Goal: Information Seeking & Learning: Check status

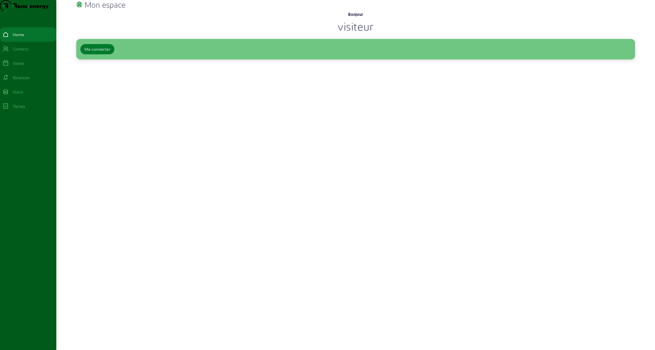
click at [100, 52] on div "Me connecter" at bounding box center [97, 49] width 26 height 6
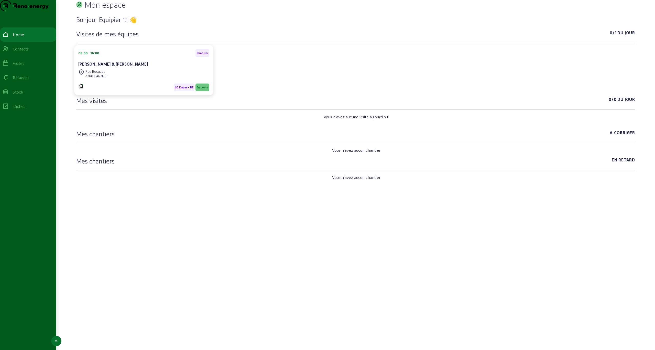
click at [22, 66] on div "Visites" at bounding box center [19, 63] width 12 height 6
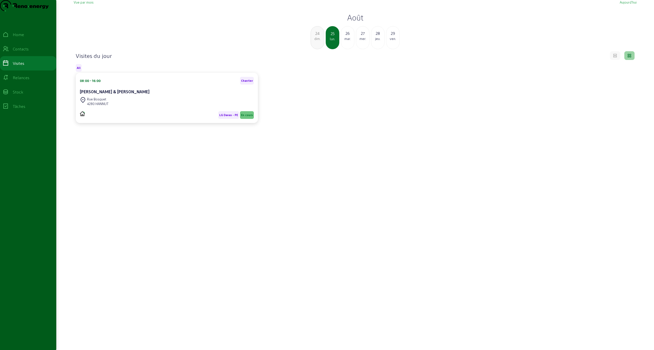
drag, startPoint x: 177, startPoint y: 252, endPoint x: 0, endPoint y: 362, distance: 208.1
click at [354, 22] on h2 "Août" at bounding box center [355, 17] width 563 height 9
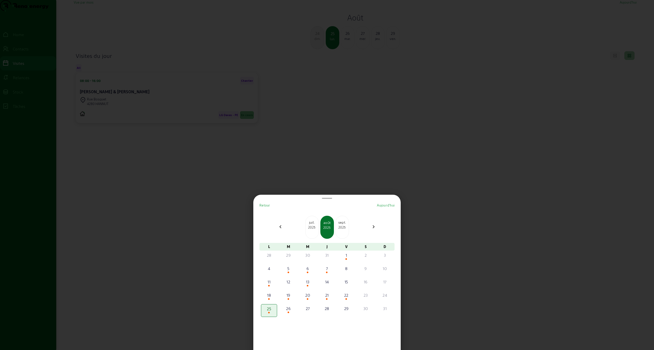
click at [344, 226] on div "2025" at bounding box center [342, 227] width 13 height 5
click at [344, 227] on div "2025" at bounding box center [342, 227] width 13 height 5
click at [317, 229] on div "2025" at bounding box center [312, 227] width 13 height 5
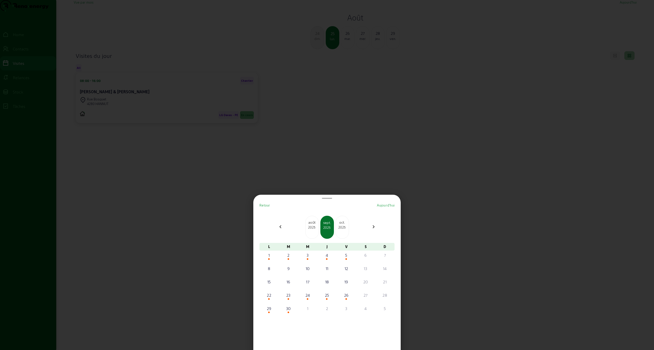
click at [448, 180] on div at bounding box center [327, 175] width 654 height 350
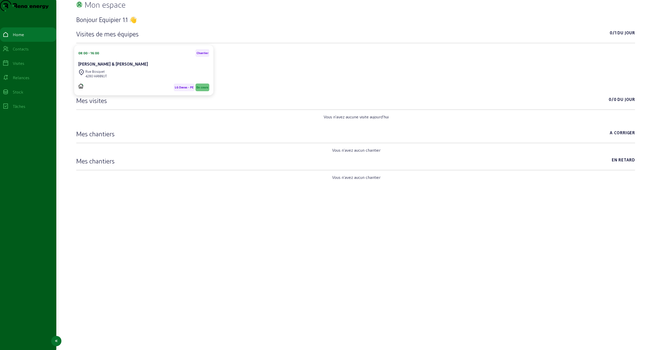
click at [24, 66] on div "Visites" at bounding box center [19, 63] width 12 height 6
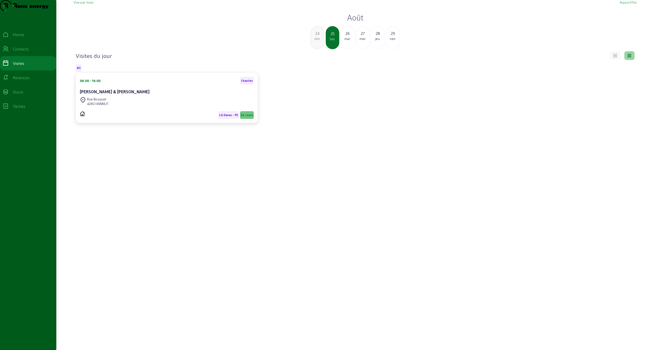
click at [355, 22] on h2 "Août" at bounding box center [355, 17] width 563 height 9
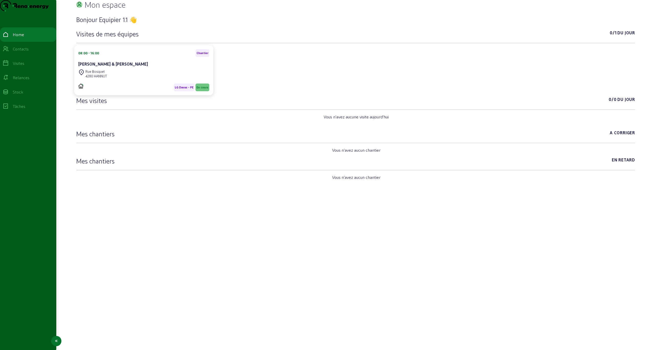
click at [24, 66] on div "Visites" at bounding box center [19, 63] width 12 height 6
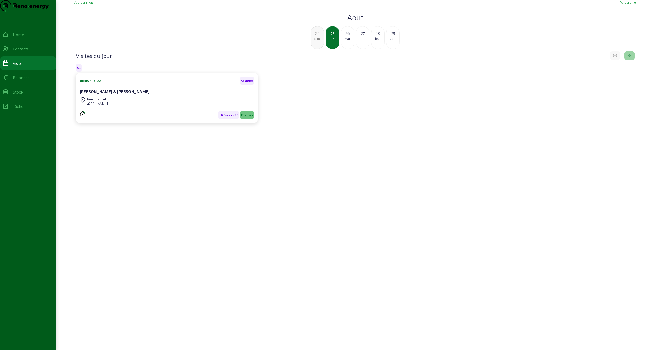
click at [349, 22] on h2 "Août" at bounding box center [355, 17] width 563 height 9
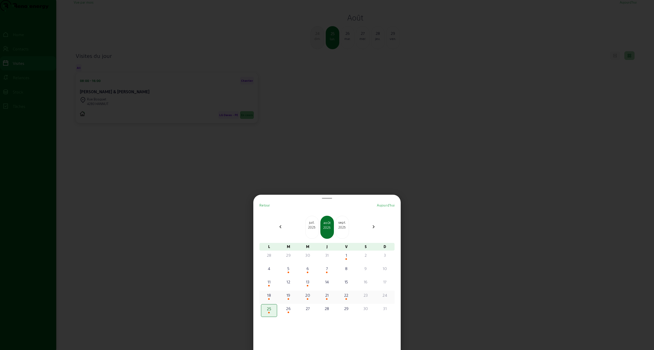
click at [273, 295] on div "18" at bounding box center [269, 295] width 15 height 6
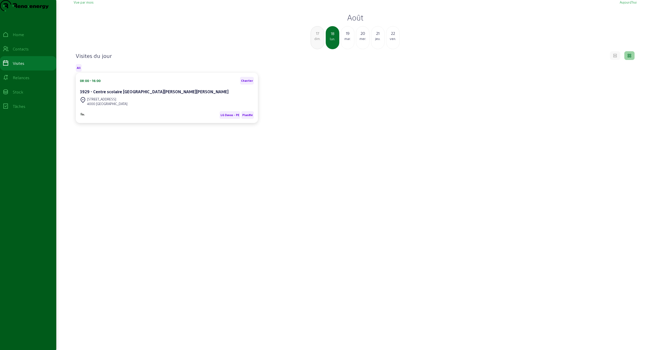
click at [158, 107] on div "Rue Saint-Gilles, 90c 4000 LIÈGE" at bounding box center [167, 101] width 174 height 11
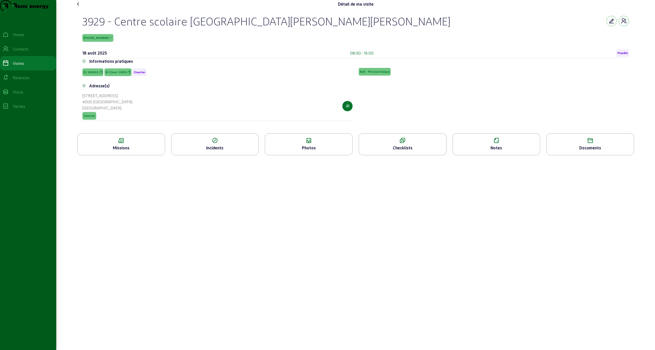
click at [134, 151] on div "Missions" at bounding box center [121, 148] width 87 height 6
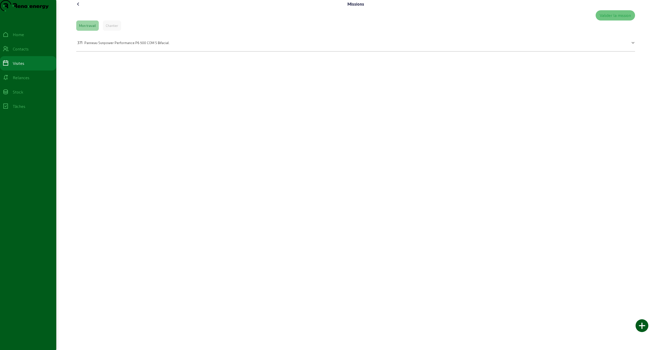
click at [133, 45] on span "Panneau Sunpower Performance P6 500 COM S Bifacial." at bounding box center [126, 43] width 85 height 4
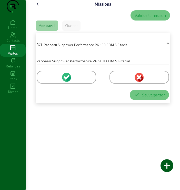
click at [54, 28] on div "Mon travail" at bounding box center [46, 25] width 17 height 5
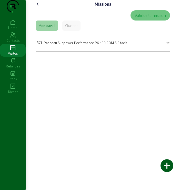
click at [128, 46] on mat-panel-title "371 Panneau Sunpower Performance P6 500 COM S Bifacial." at bounding box center [100, 41] width 126 height 7
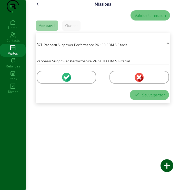
click at [71, 28] on div "Chantier" at bounding box center [71, 25] width 13 height 5
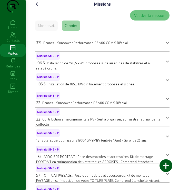
click at [41, 28] on div "Mon travail" at bounding box center [46, 25] width 17 height 5
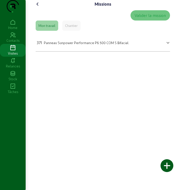
click at [11, 51] on icon at bounding box center [13, 48] width 26 height 6
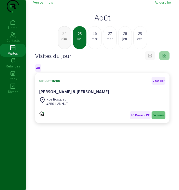
click at [101, 22] on h2 "Août" at bounding box center [102, 17] width 138 height 9
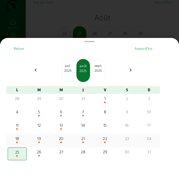
drag, startPoint x: 68, startPoint y: 74, endPoint x: 53, endPoint y: 144, distance: 71.8
click at [53, 144] on div "Retour Aujourd'hui chevron_left juil. 2025 août 2025 sept. 2025 chevron_right L…" at bounding box center [83, 116] width 158 height 145
click at [65, 141] on div "20" at bounding box center [61, 138] width 18 height 6
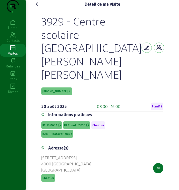
scroll to position [63, 0]
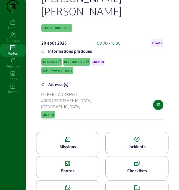
click at [132, 184] on icon at bounding box center [136, 187] width 62 height 6
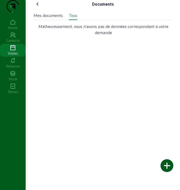
click at [60, 18] on div "Mes documents" at bounding box center [48, 15] width 29 height 6
click at [77, 18] on div "Tous" at bounding box center [73, 15] width 8 height 6
click at [37, 7] on icon at bounding box center [38, 4] width 6 height 6
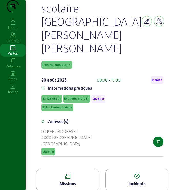
scroll to position [63, 0]
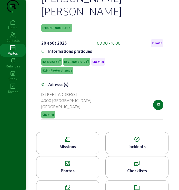
click at [79, 136] on icon at bounding box center [67, 139] width 62 height 6
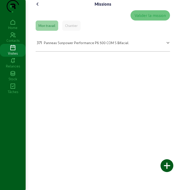
click at [36, 7] on icon at bounding box center [38, 4] width 6 height 6
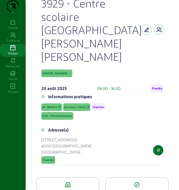
scroll to position [63, 0]
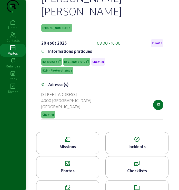
click at [71, 167] on div "Photos" at bounding box center [67, 170] width 62 height 6
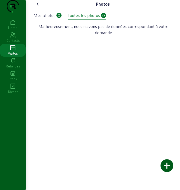
click at [36, 7] on icon at bounding box center [38, 4] width 6 height 6
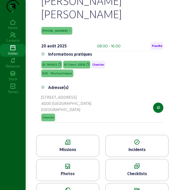
scroll to position [63, 0]
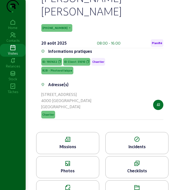
click at [75, 143] on div "Missions" at bounding box center [67, 146] width 62 height 6
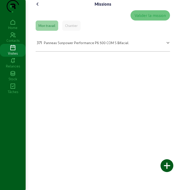
click at [153, 46] on mat-panel-title "371 Panneau Sunpower Performance P6 500 COM S Bifacial." at bounding box center [100, 41] width 126 height 7
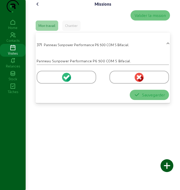
click at [153, 48] on mat-panel-title "371 Panneau Sunpower Performance P6 500 COM S Bifacial." at bounding box center [100, 43] width 126 height 7
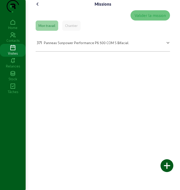
click at [39, 7] on icon at bounding box center [38, 4] width 6 height 6
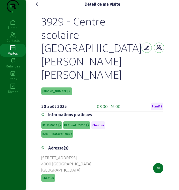
click at [38, 7] on icon at bounding box center [37, 4] width 6 height 6
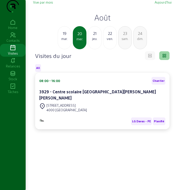
click at [104, 22] on h2 "Août" at bounding box center [102, 17] width 138 height 9
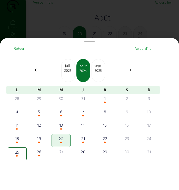
click at [99, 68] on div "sept." at bounding box center [98, 65] width 13 height 5
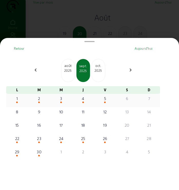
click at [18, 101] on div "1" at bounding box center [17, 98] width 18 height 6
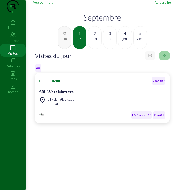
click at [116, 22] on h2 "Septembre" at bounding box center [102, 17] width 138 height 9
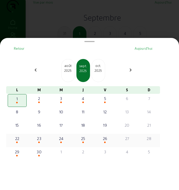
click at [18, 141] on div "22" at bounding box center [17, 138] width 18 height 6
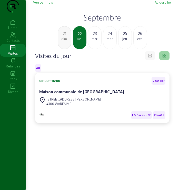
click at [95, 22] on h2 "Septembre" at bounding box center [102, 17] width 138 height 9
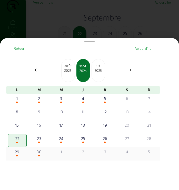
click at [13, 155] on div "29" at bounding box center [17, 151] width 18 height 6
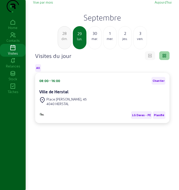
click at [118, 22] on h2 "Septembre" at bounding box center [102, 17] width 138 height 9
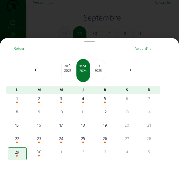
click at [102, 73] on div "2025" at bounding box center [98, 70] width 13 height 5
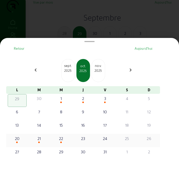
click at [20, 139] on div "20" at bounding box center [17, 138] width 18 height 6
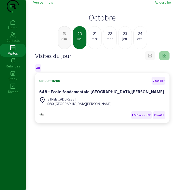
click at [103, 22] on h2 "Octobre" at bounding box center [102, 17] width 138 height 9
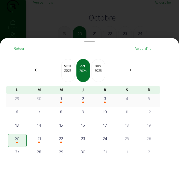
click at [66, 101] on div "1" at bounding box center [61, 98] width 18 height 6
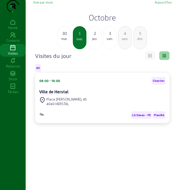
click at [99, 22] on h2 "Octobre" at bounding box center [102, 17] width 138 height 9
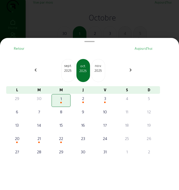
click at [96, 73] on div "2025" at bounding box center [98, 70] width 13 height 5
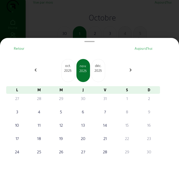
click at [72, 76] on div "oct. 2025" at bounding box center [68, 70] width 14 height 23
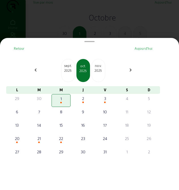
click at [72, 76] on div "sept. 2025" at bounding box center [68, 70] width 14 height 23
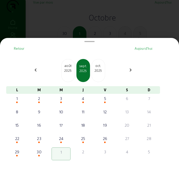
click at [72, 76] on div "août 2025" at bounding box center [68, 70] width 14 height 23
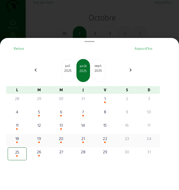
click at [62, 143] on span at bounding box center [61, 142] width 2 height 2
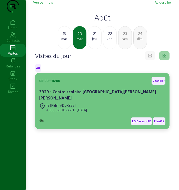
click at [108, 111] on div "Rue Saint-Gilles, 90c 4000 LIÈGE" at bounding box center [102, 107] width 126 height 11
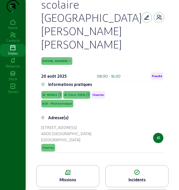
scroll to position [63, 0]
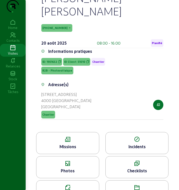
click at [68, 143] on div "Missions" at bounding box center [67, 146] width 62 height 6
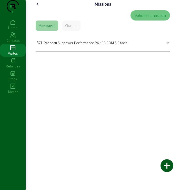
click at [79, 45] on span "Panneau Sunpower Performance P6 500 COM S Bifacial." at bounding box center [86, 43] width 85 height 4
